Goal: Find specific page/section: Find specific page/section

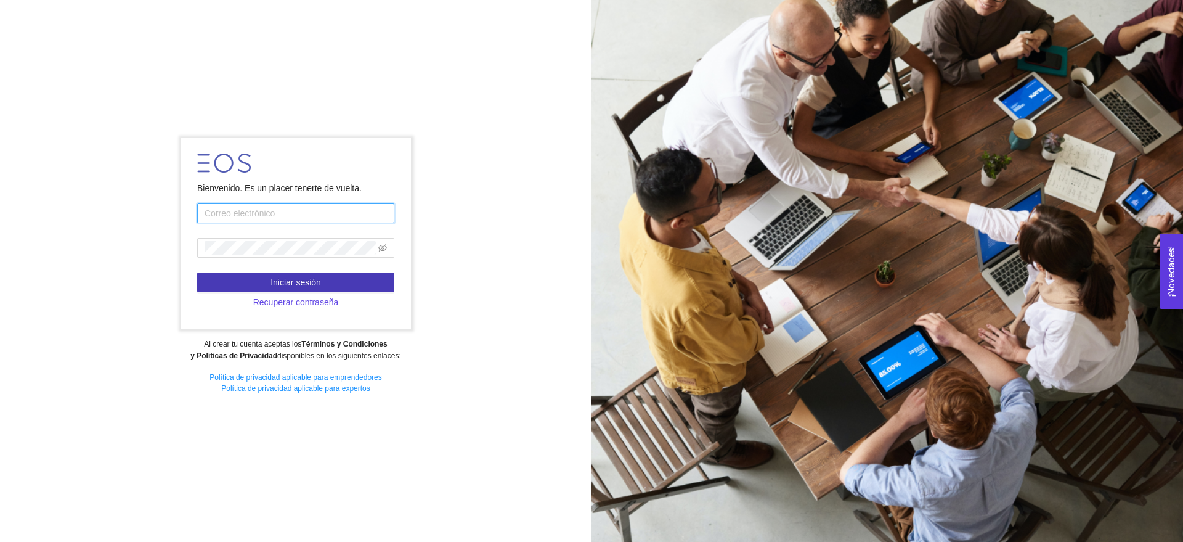
type input "[EMAIL_ADDRESS][DOMAIN_NAME]"
click at [294, 283] on span "Iniciar sesión" at bounding box center [295, 282] width 51 height 14
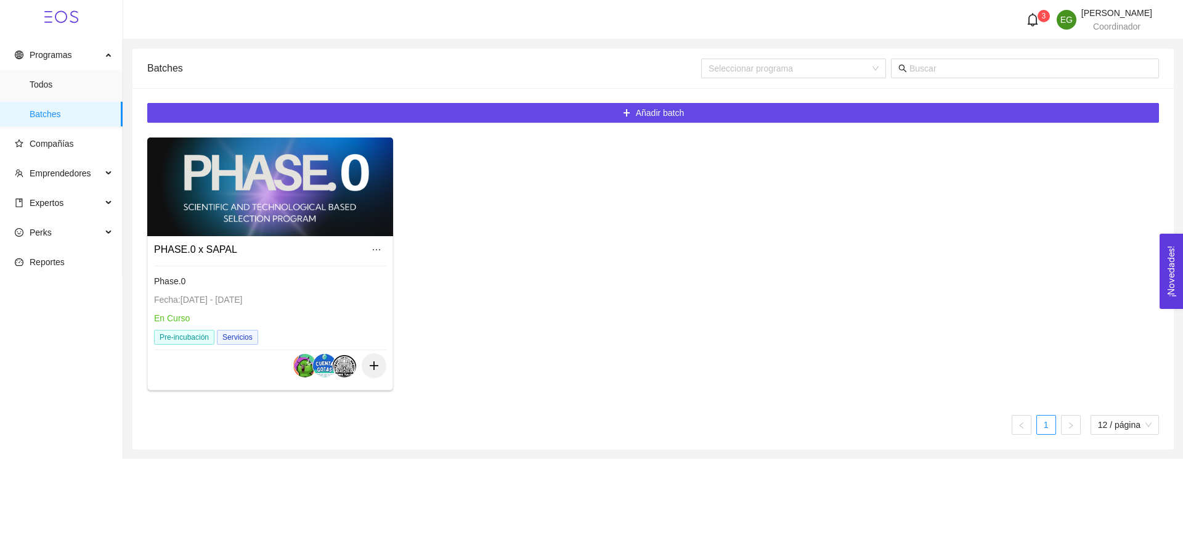
click at [255, 305] on div "Fecha: [DATE] - [DATE]" at bounding box center [270, 300] width 232 height 14
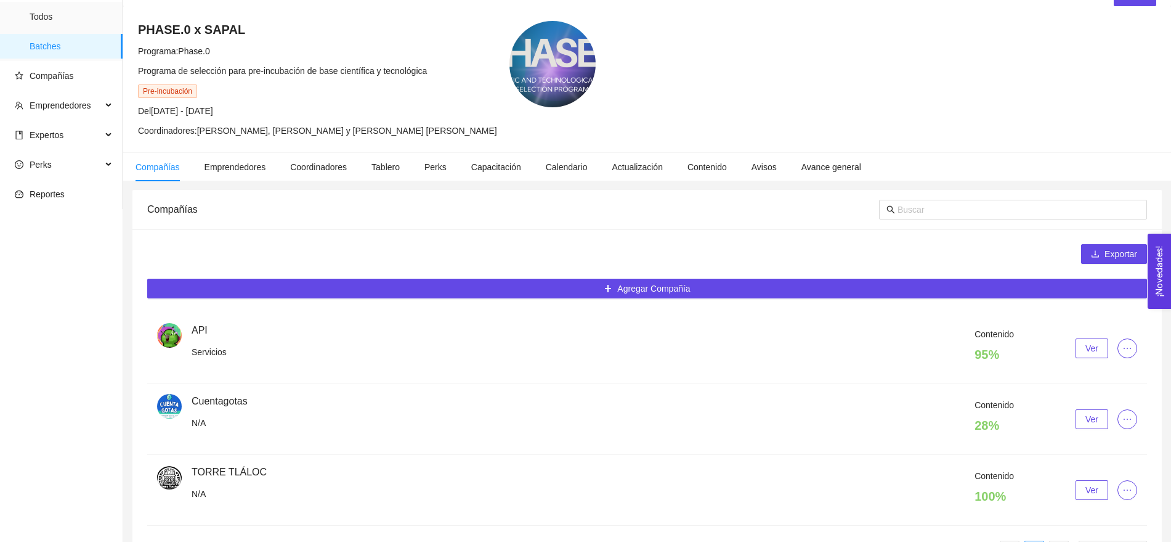
scroll to position [110, 0]
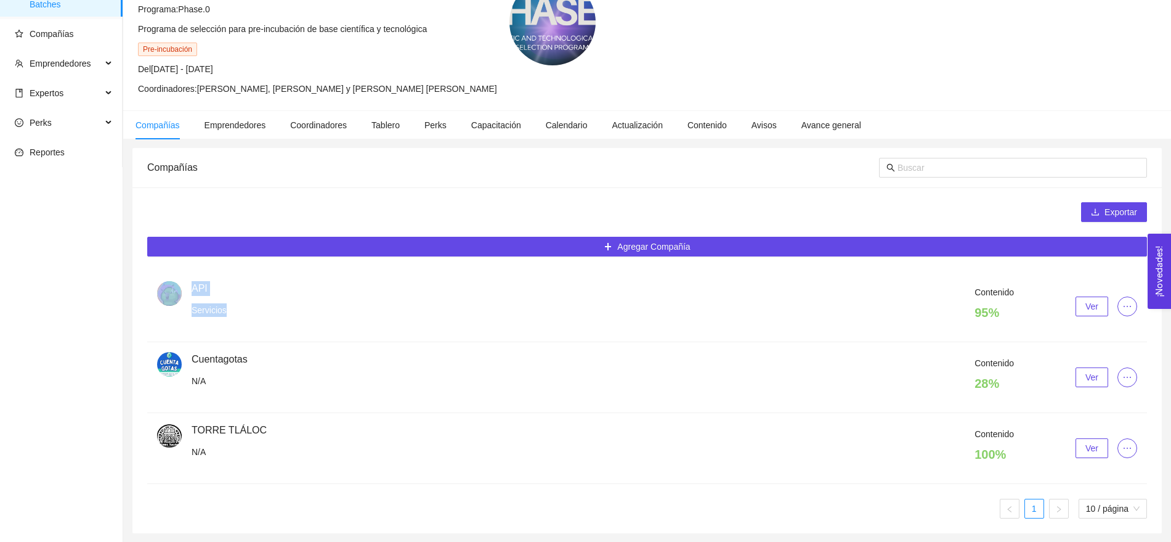
drag, startPoint x: 124, startPoint y: 221, endPoint x: 894, endPoint y: 413, distance: 793.7
click at [894, 413] on main "Batches / PHASE.0 x SAPAL / Editar PHASE.0 x SAPAL Programa: Phase.0 Programa d…" at bounding box center [647, 236] width 1048 height 612
click at [1147, 458] on li "TORRE TLÁLOC N/A Contenido 100 % Ver" at bounding box center [647, 448] width 1000 height 71
